Goal: Transaction & Acquisition: Purchase product/service

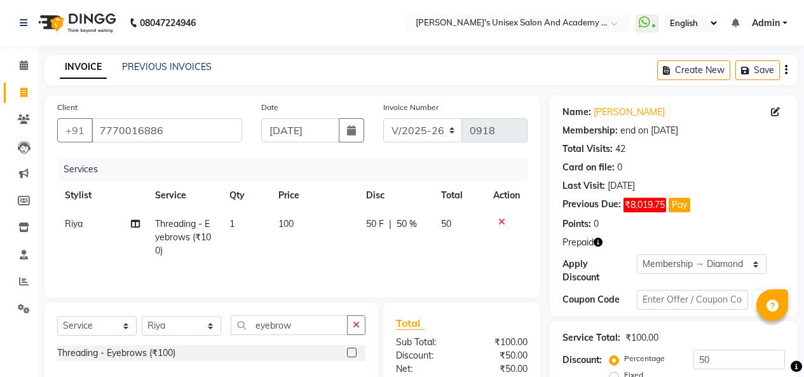
select select "665"
select select "service"
select select "52731"
select select "2: Object"
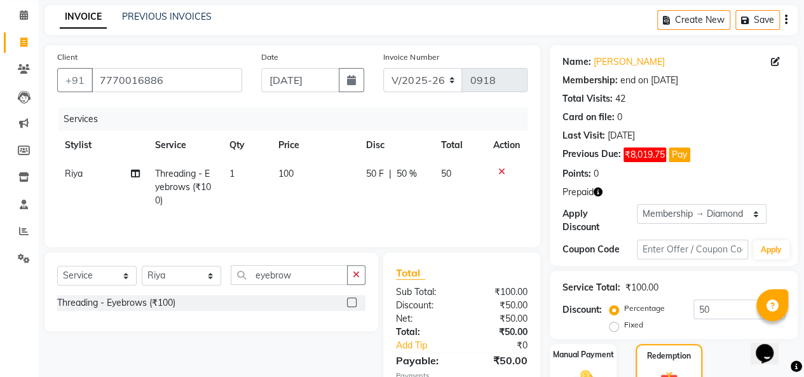
scroll to position [365, 0]
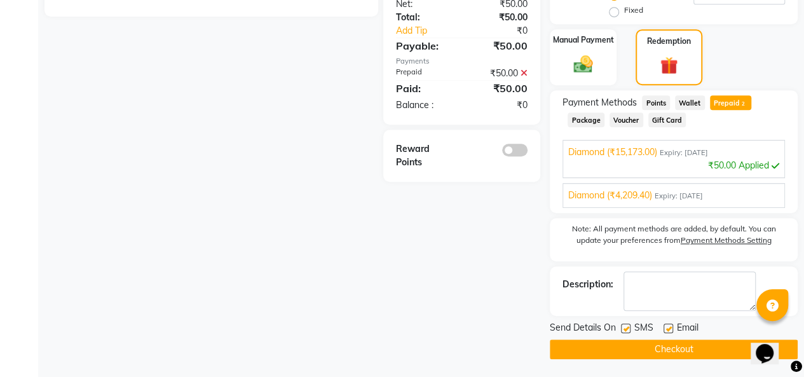
drag, startPoint x: 696, startPoint y: 350, endPoint x: 227, endPoint y: 329, distance: 469.7
click at [697, 350] on button "Checkout" at bounding box center [674, 349] width 248 height 20
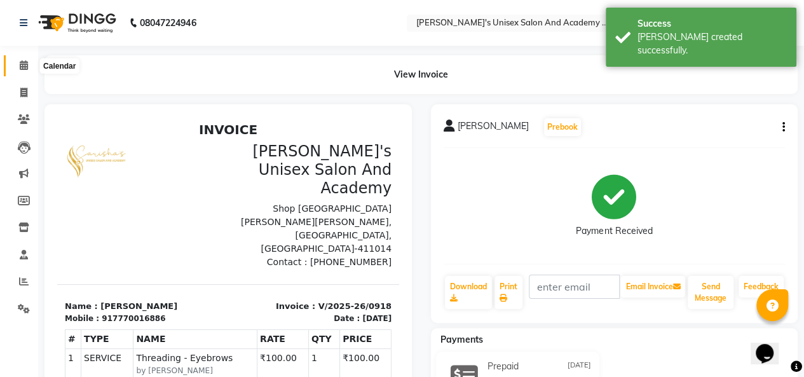
click at [20, 67] on icon at bounding box center [24, 65] width 8 height 10
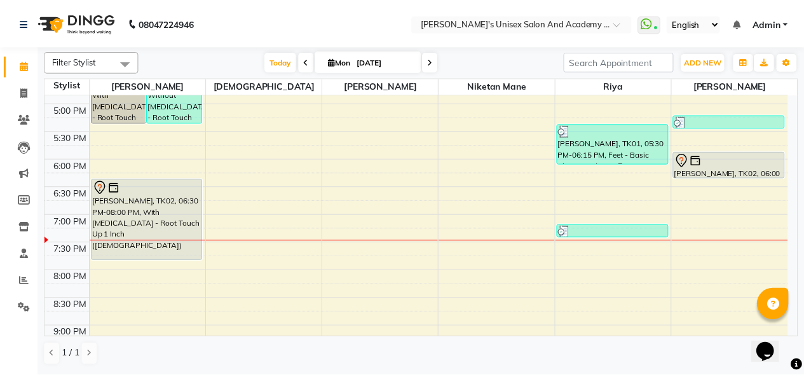
scroll to position [440, 0]
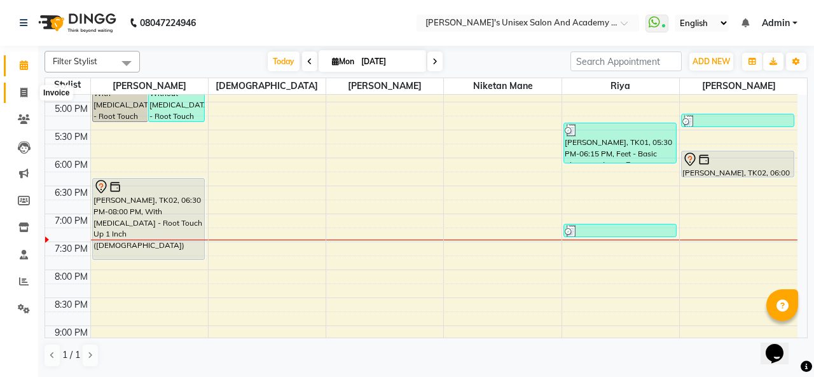
click at [23, 93] on icon at bounding box center [23, 93] width 7 height 10
select select "service"
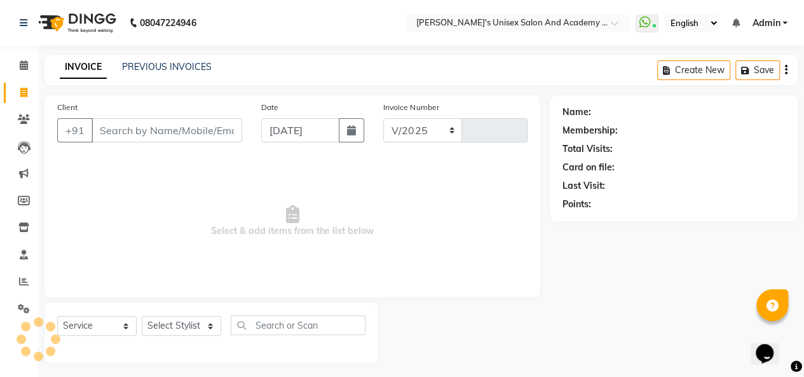
select select "665"
type input "0919"
click at [180, 60] on div "PREVIOUS INVOICES" at bounding box center [167, 66] width 90 height 13
click at [175, 65] on link "PREVIOUS INVOICES" at bounding box center [167, 66] width 90 height 11
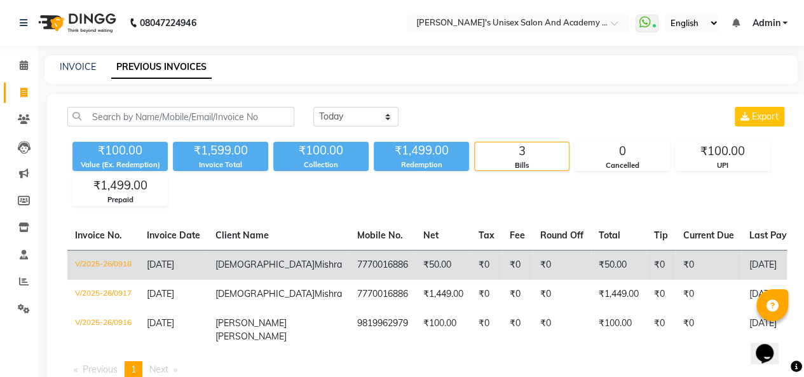
scroll to position [77, 0]
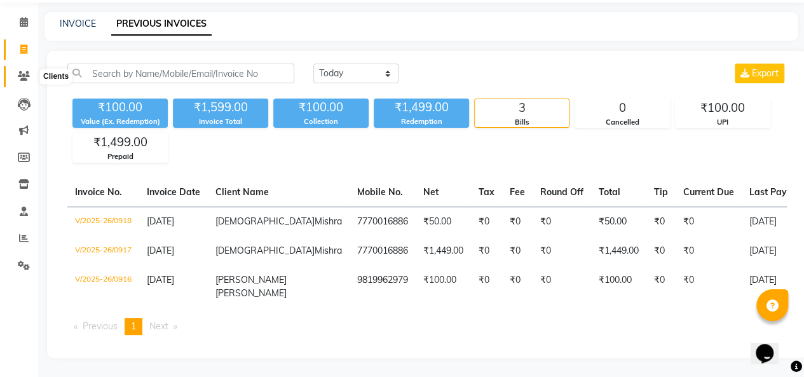
click at [22, 71] on icon at bounding box center [24, 76] width 12 height 10
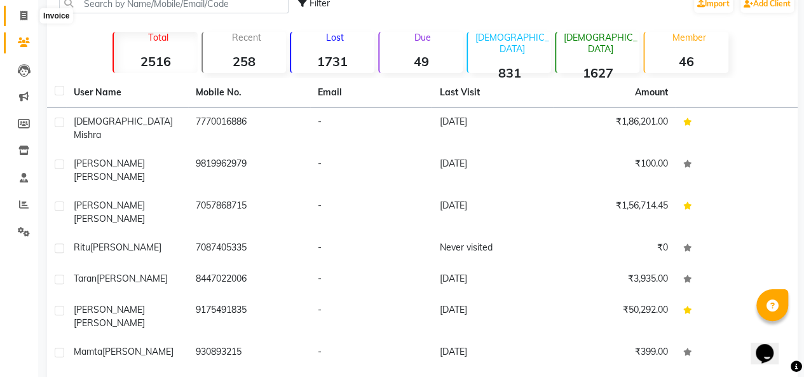
click at [28, 17] on span at bounding box center [24, 16] width 22 height 15
select select "service"
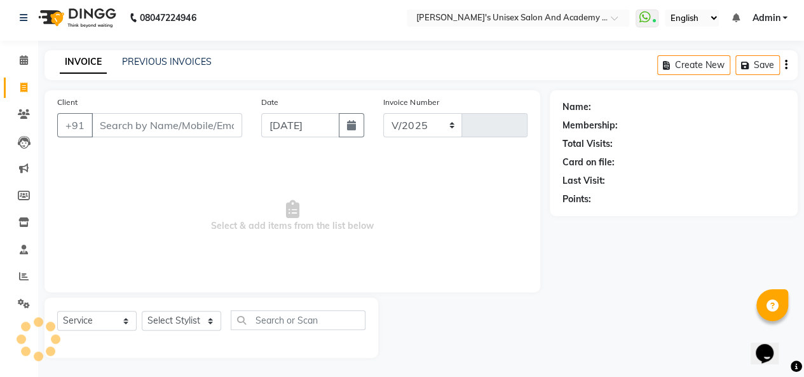
select select "665"
type input "0919"
click at [128, 124] on input "Client" at bounding box center [167, 126] width 151 height 24
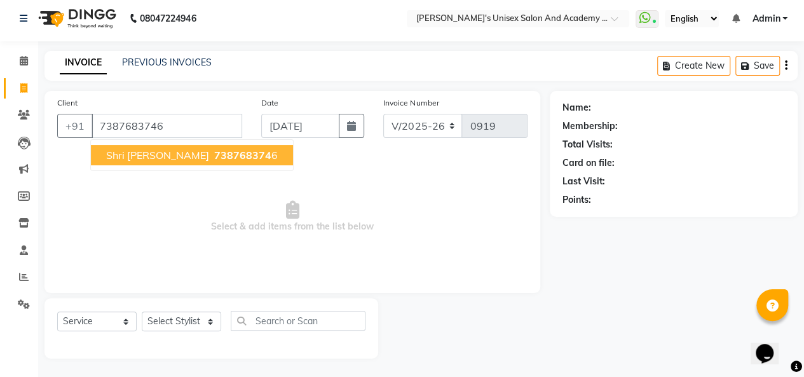
type input "7387683746"
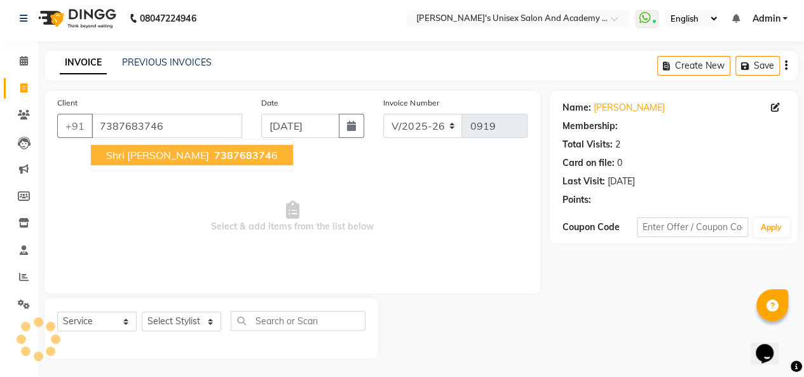
select select "1: Object"
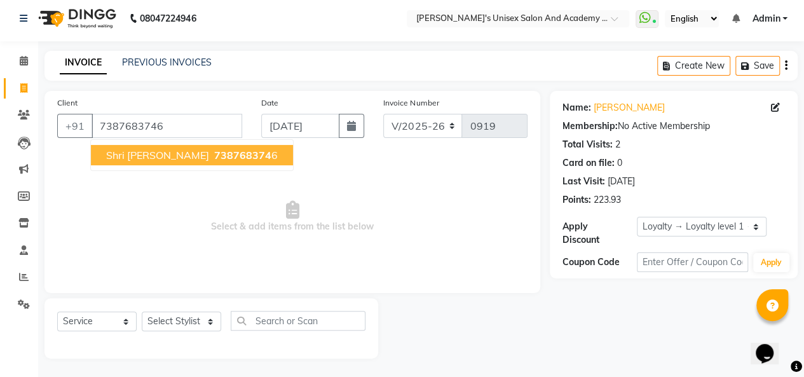
click at [124, 160] on span "shri [PERSON_NAME]" at bounding box center [157, 155] width 103 height 13
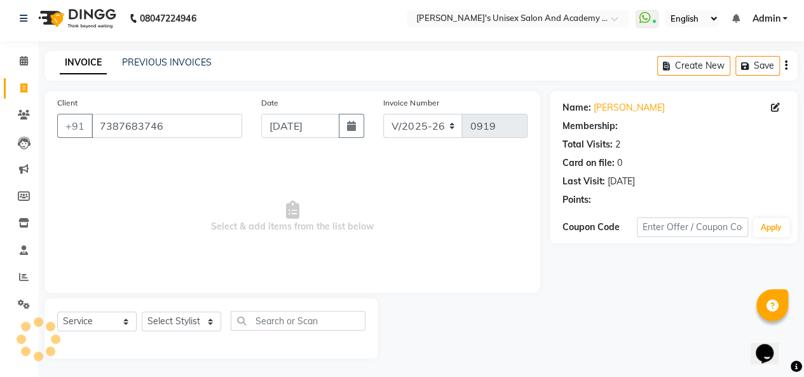
select select "1: Object"
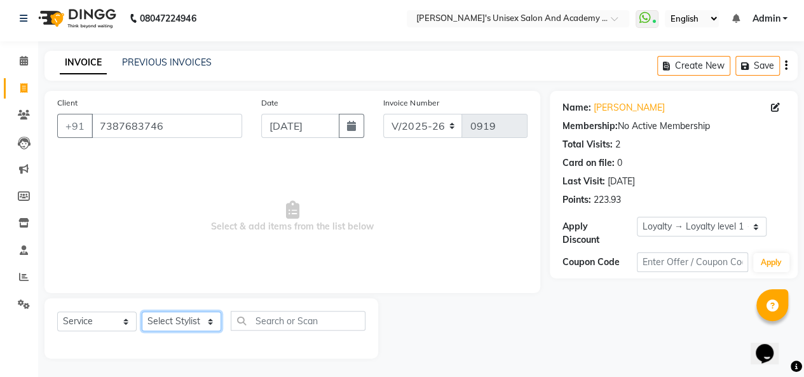
click at [195, 323] on select "Select Stylist [PERSON_NAME] [PERSON_NAME] Niketan Mane [PERSON_NAME] Sakshey C…" at bounding box center [181, 322] width 79 height 20
select select "9923"
click at [142, 312] on select "Select Stylist [PERSON_NAME] [PERSON_NAME] Niketan Mane [PERSON_NAME] Sakshey C…" at bounding box center [181, 322] width 79 height 20
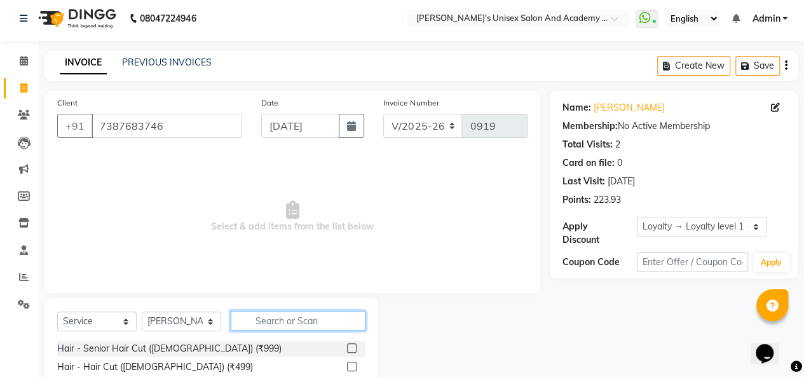
click at [266, 324] on input "text" at bounding box center [298, 321] width 135 height 20
type input "threa"
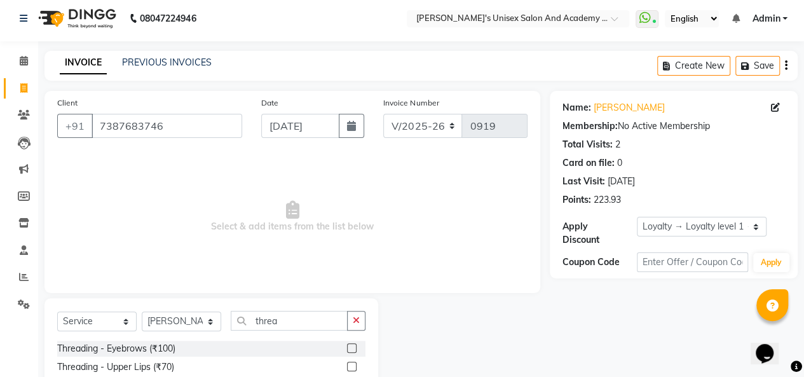
click at [347, 346] on label at bounding box center [352, 348] width 10 height 10
click at [347, 346] on input "checkbox" at bounding box center [351, 349] width 8 height 8
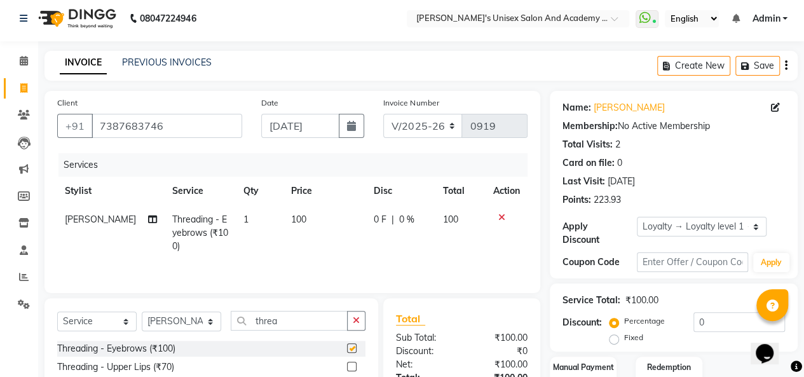
checkbox input "false"
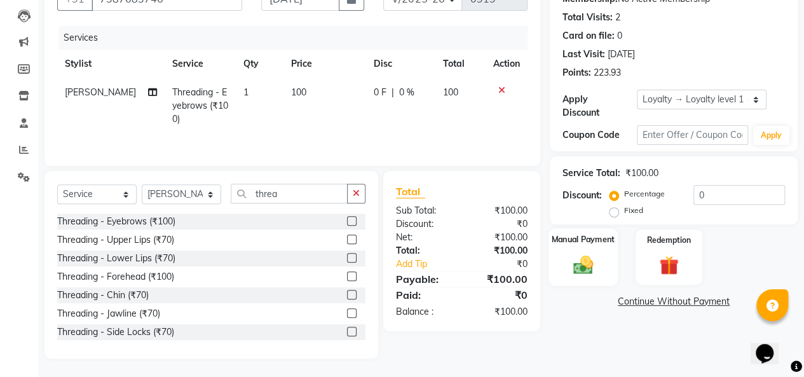
click at [600, 264] on div "Manual Payment" at bounding box center [583, 257] width 69 height 58
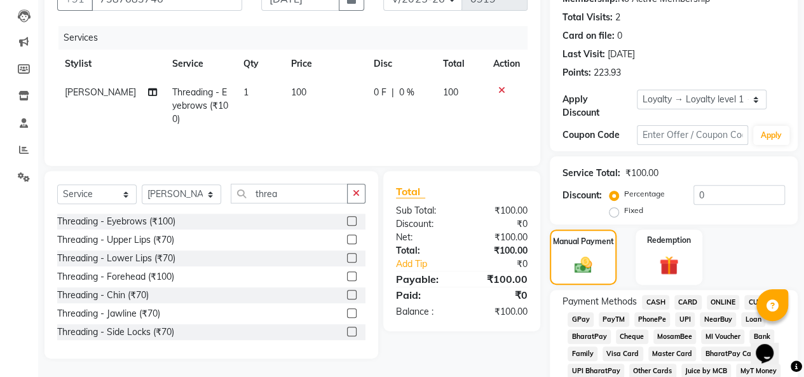
click at [691, 320] on span "UPI" at bounding box center [685, 319] width 20 height 15
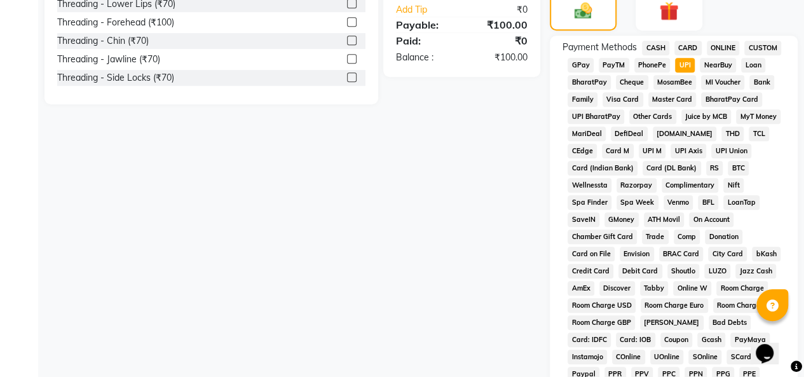
scroll to position [640, 0]
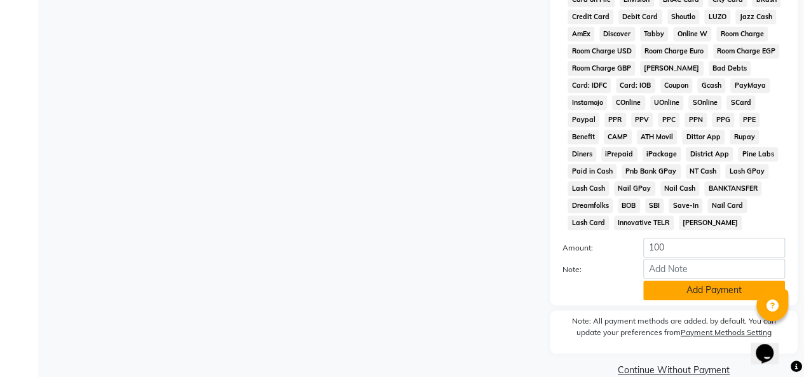
click at [694, 296] on button "Add Payment" at bounding box center [714, 290] width 142 height 20
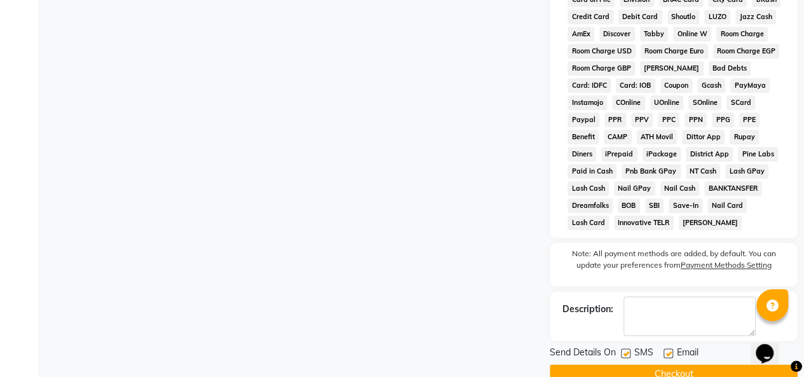
scroll to position [669, 0]
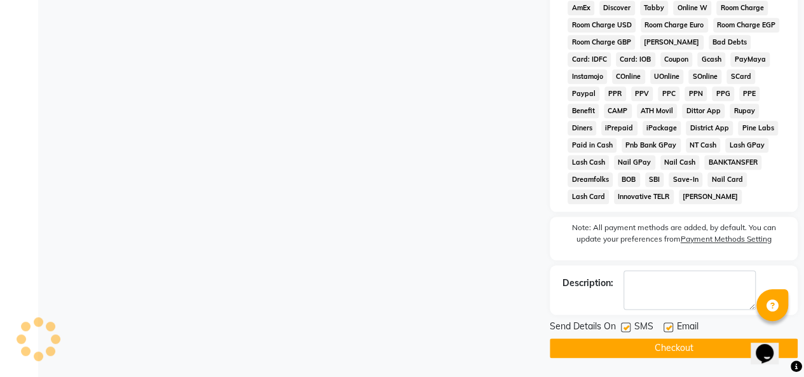
click at [702, 345] on button "Checkout" at bounding box center [674, 348] width 248 height 20
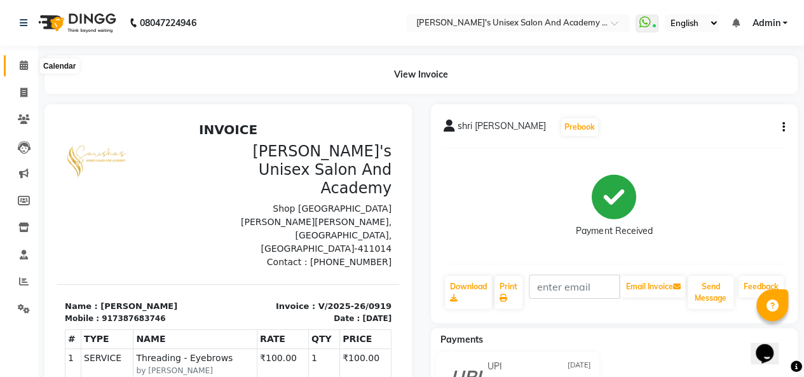
click at [25, 71] on span at bounding box center [24, 65] width 22 height 15
